Goal: Task Accomplishment & Management: Manage account settings

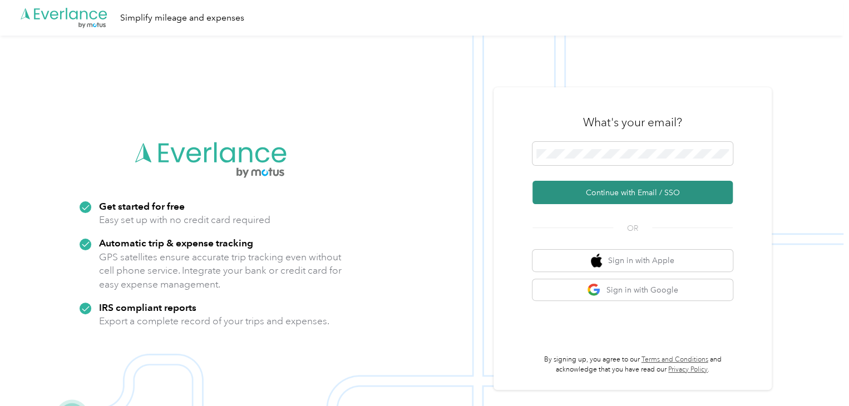
click at [628, 201] on button "Continue with Email / SSO" at bounding box center [632, 192] width 200 height 23
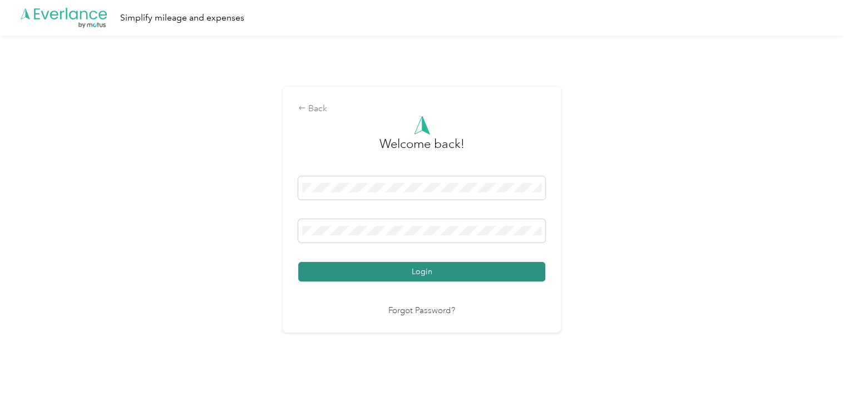
click at [432, 270] on button "Login" at bounding box center [421, 271] width 247 height 19
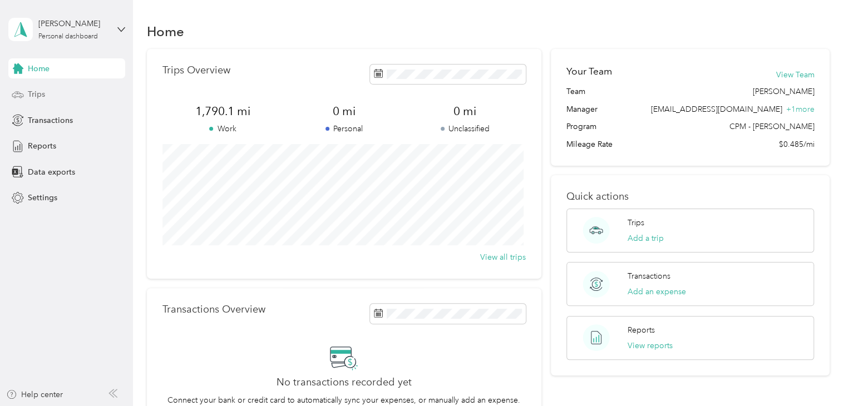
click at [39, 95] on span "Trips" at bounding box center [36, 94] width 17 height 12
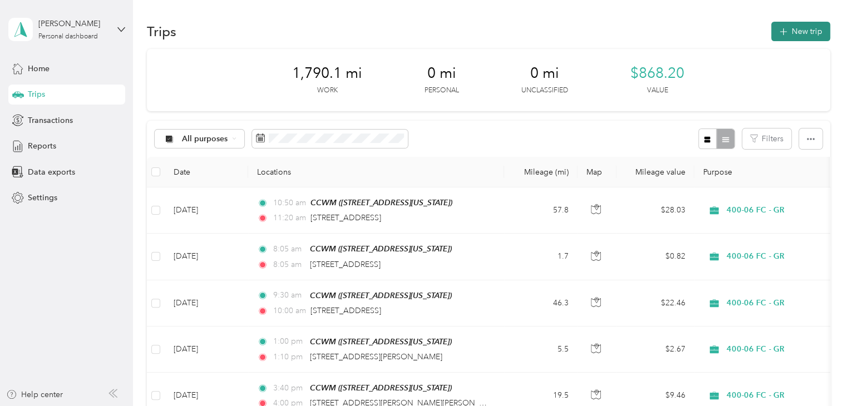
click at [791, 36] on button "New trip" at bounding box center [800, 31] width 59 height 19
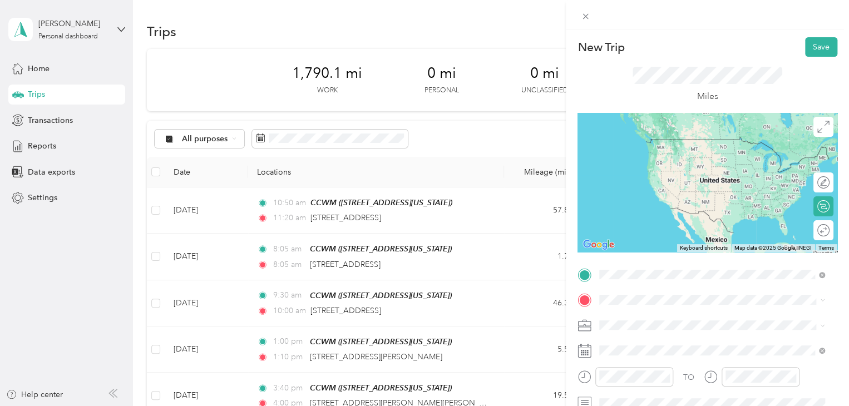
click at [672, 160] on span "[STREET_ADDRESS][US_STATE]" at bounding box center [675, 155] width 111 height 9
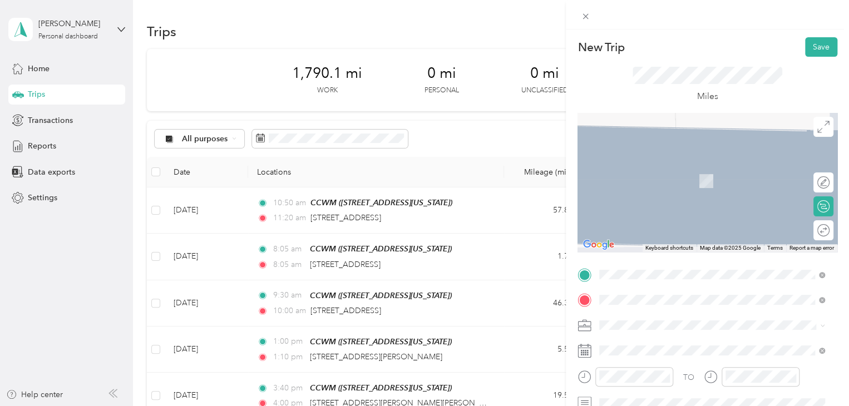
click at [701, 157] on div "[STREET_ADDRESS][PERSON_NAME][US_STATE]" at bounding box center [711, 164] width 217 height 15
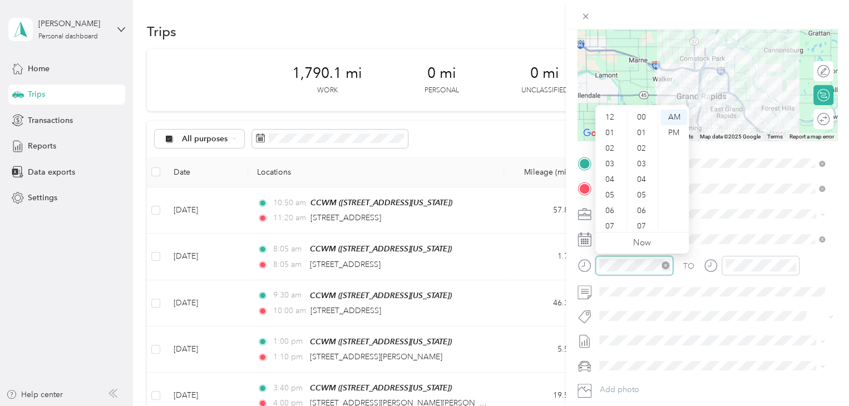
scroll to position [67, 0]
click at [613, 121] on div "05" at bounding box center [610, 129] width 27 height 16
click at [612, 115] on div "04" at bounding box center [610, 113] width 27 height 16
click at [642, 117] on div "00" at bounding box center [642, 118] width 27 height 16
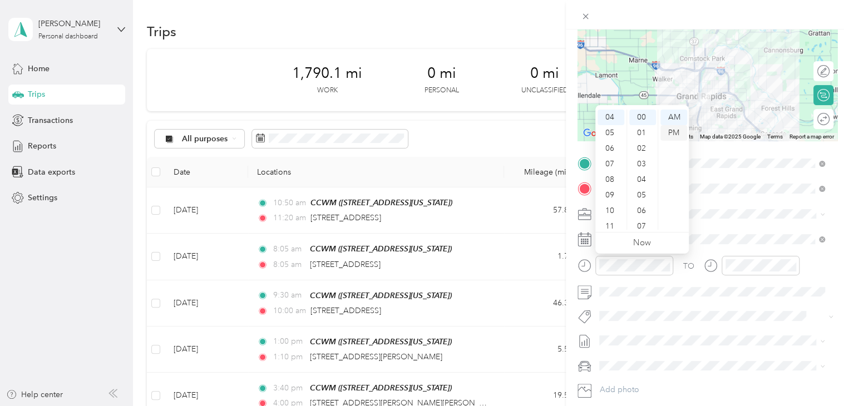
click at [666, 131] on div "PM" at bounding box center [673, 133] width 27 height 16
click at [761, 272] on div at bounding box center [760, 265] width 78 height 19
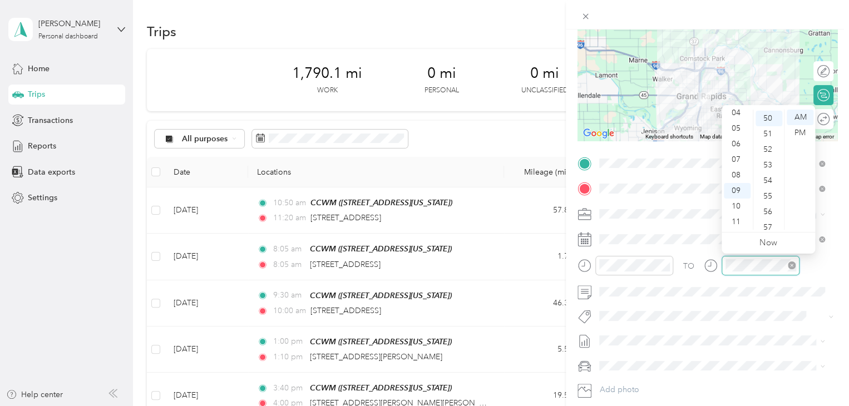
scroll to position [779, 0]
click at [736, 112] on div "04" at bounding box center [737, 113] width 27 height 16
click at [769, 127] on div "15" at bounding box center [768, 129] width 27 height 16
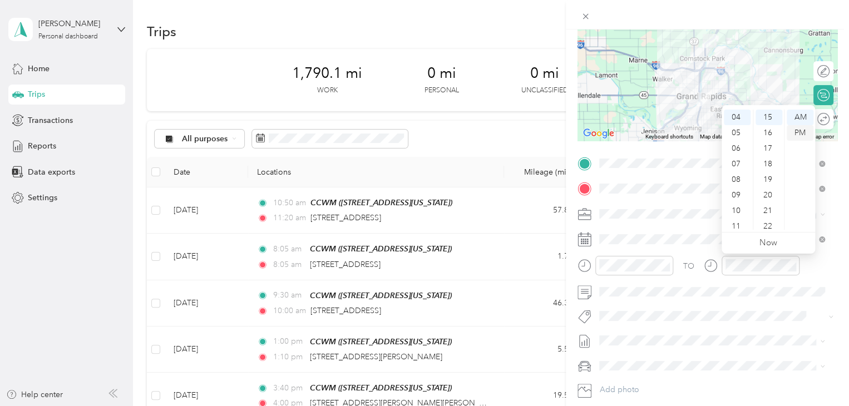
click at [801, 133] on div "PM" at bounding box center [799, 133] width 27 height 16
click at [792, 118] on div "Round trip" at bounding box center [787, 119] width 86 height 12
click at [813, 117] on div at bounding box center [817, 119] width 23 height 12
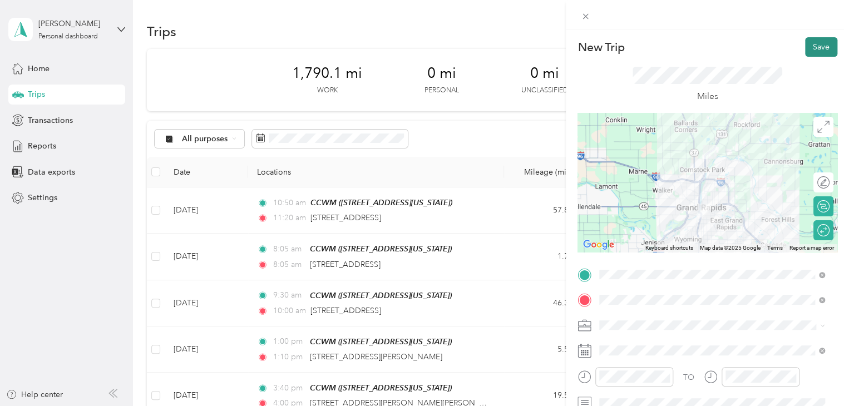
click at [820, 47] on button "Save" at bounding box center [821, 46] width 32 height 19
